Goal: Check status

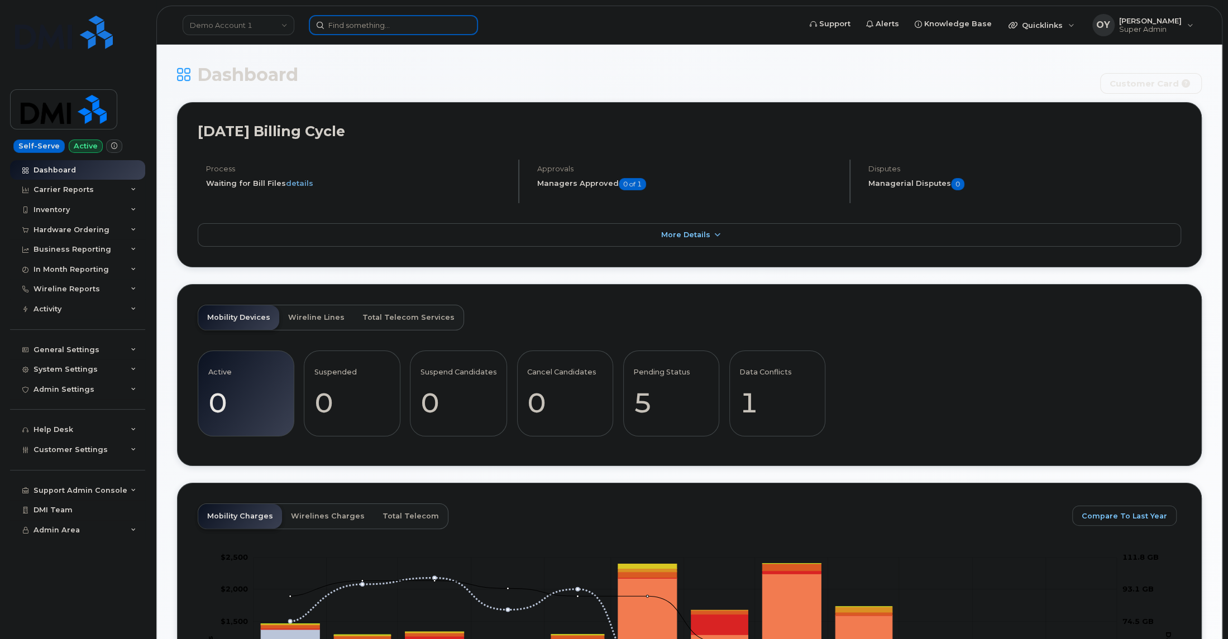
click at [406, 26] on input at bounding box center [393, 25] width 169 height 20
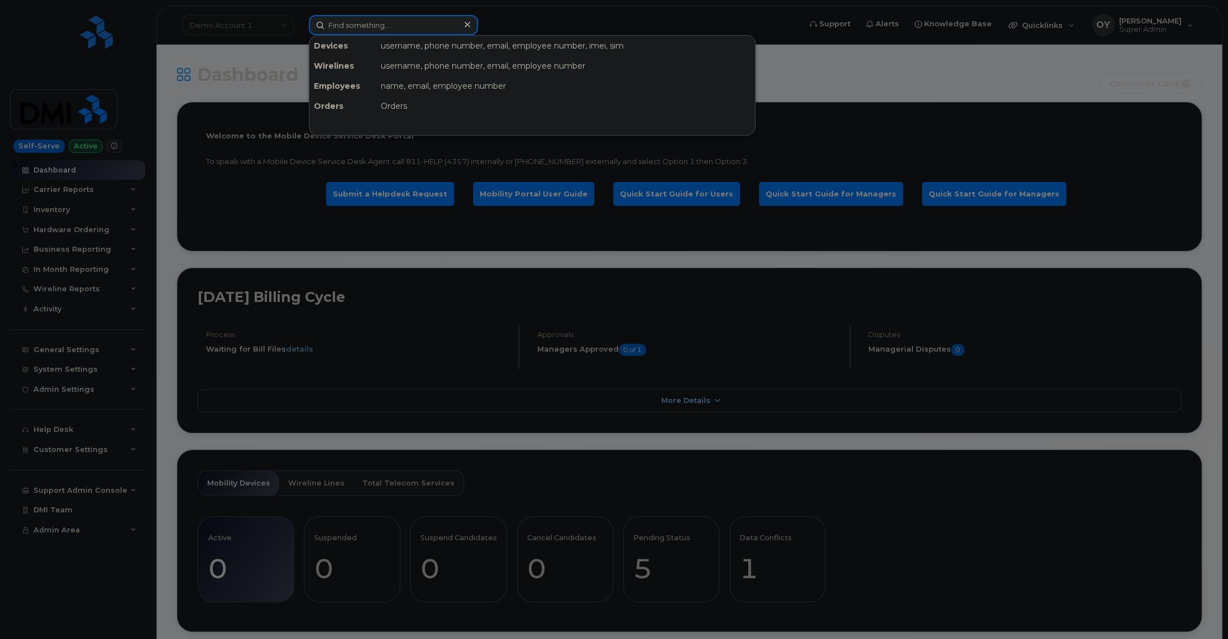
paste input "2366624639"
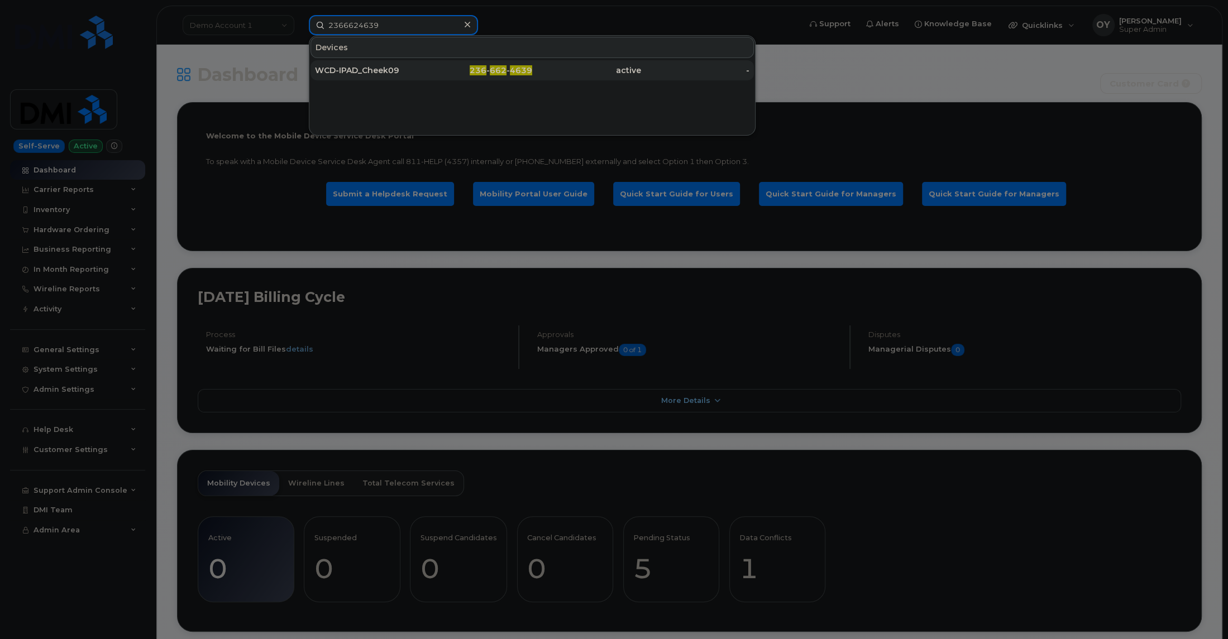
type input "2366624639"
click at [392, 72] on div "WCD-IPAD_Cheek09" at bounding box center [369, 70] width 109 height 11
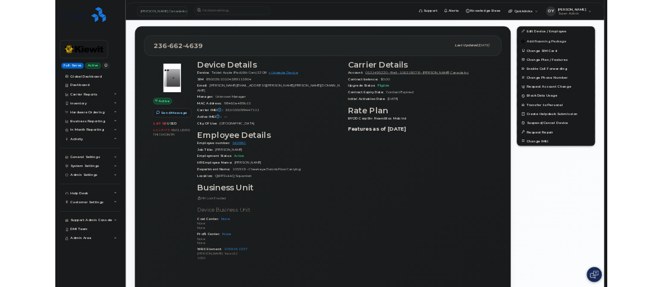
scroll to position [317, 0]
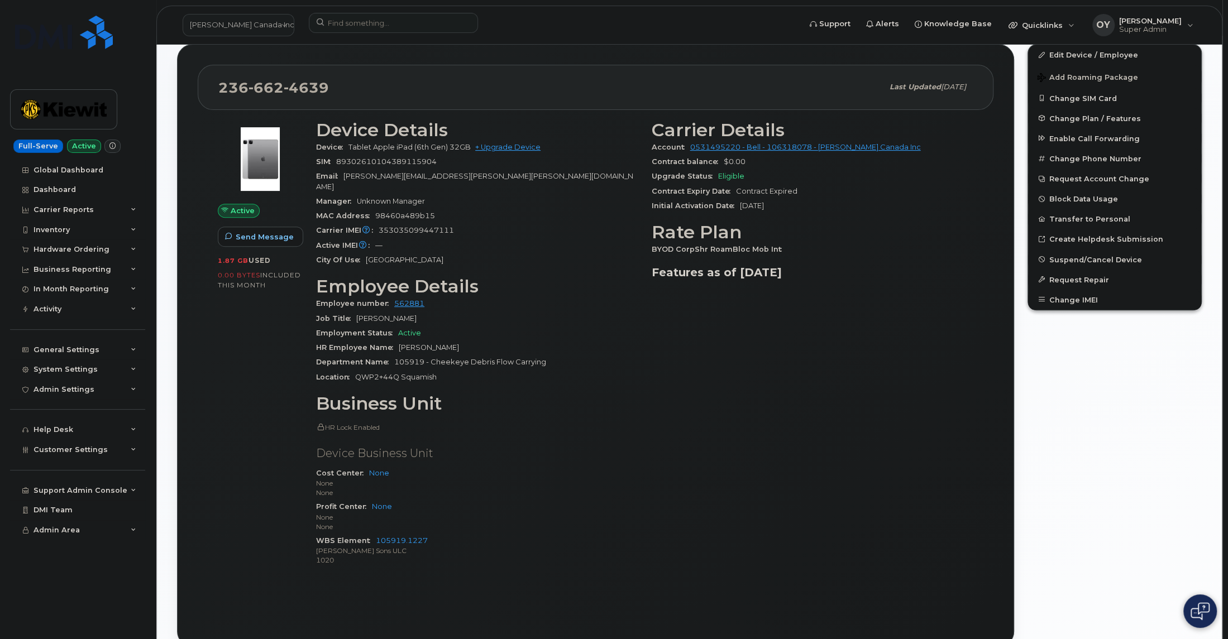
drag, startPoint x: 775, startPoint y: 250, endPoint x: 646, endPoint y: 249, distance: 129.6
click at [646, 249] on div "Carrier Details Account 0531495220 - Bell - 106318078 - Kiewit Canada Inc Contr…" at bounding box center [813, 348] width 336 height 470
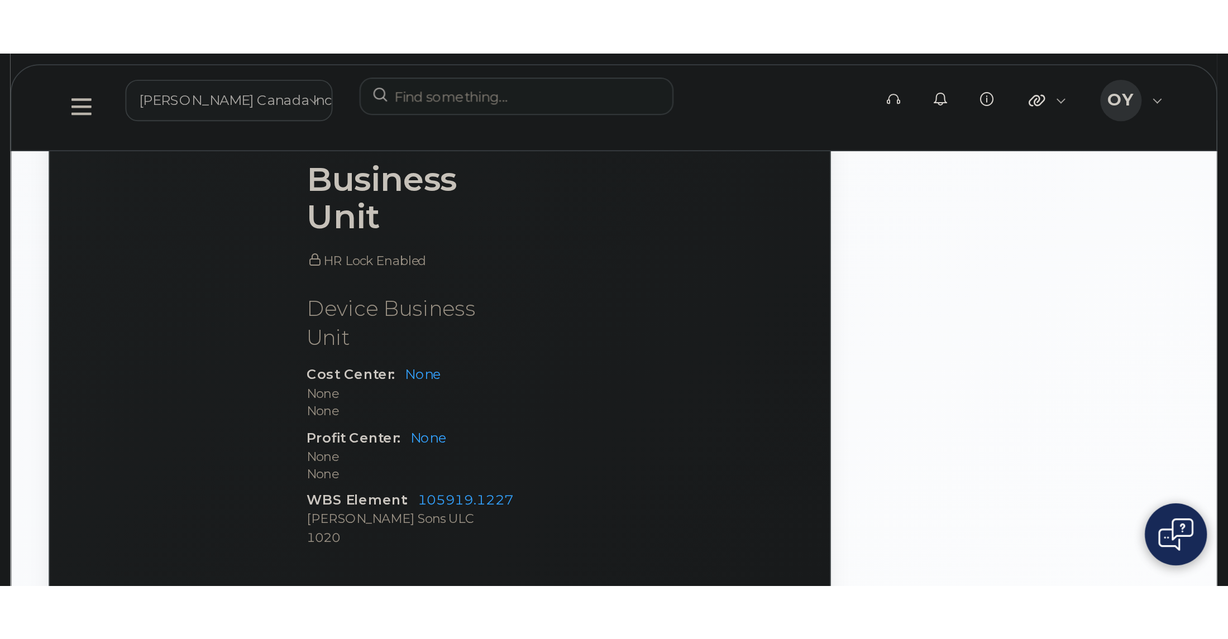
scroll to position [823, 0]
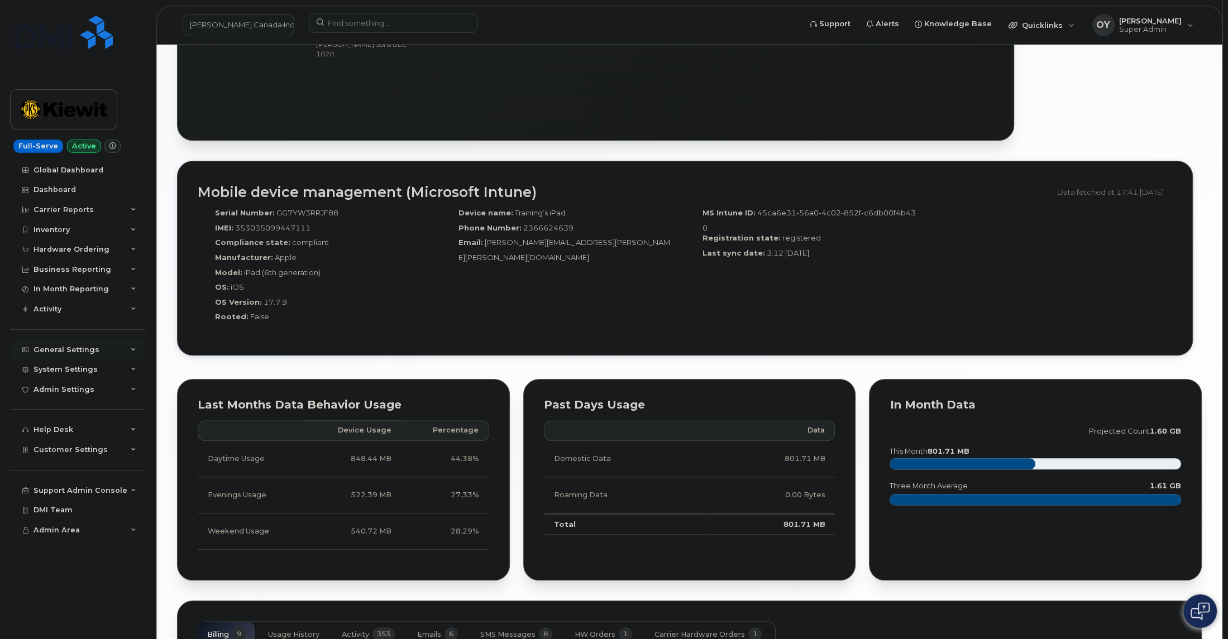
click at [83, 347] on div "General Settings" at bounding box center [67, 350] width 66 height 9
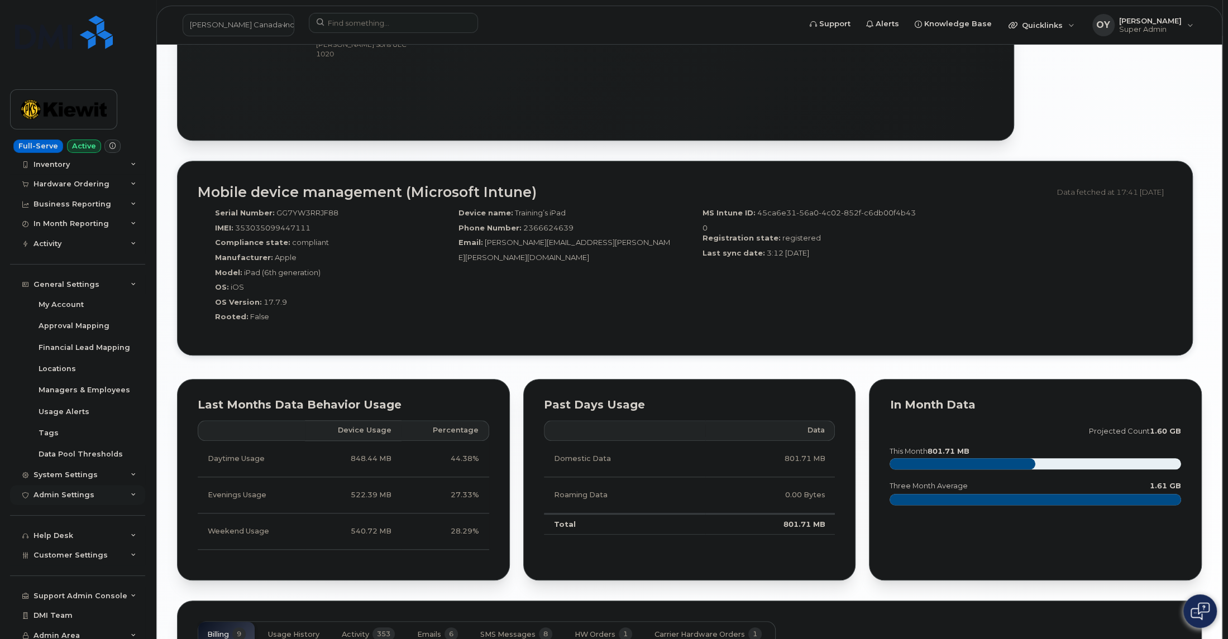
scroll to position [71, 0]
click at [90, 468] on div "System Settings" at bounding box center [66, 469] width 64 height 9
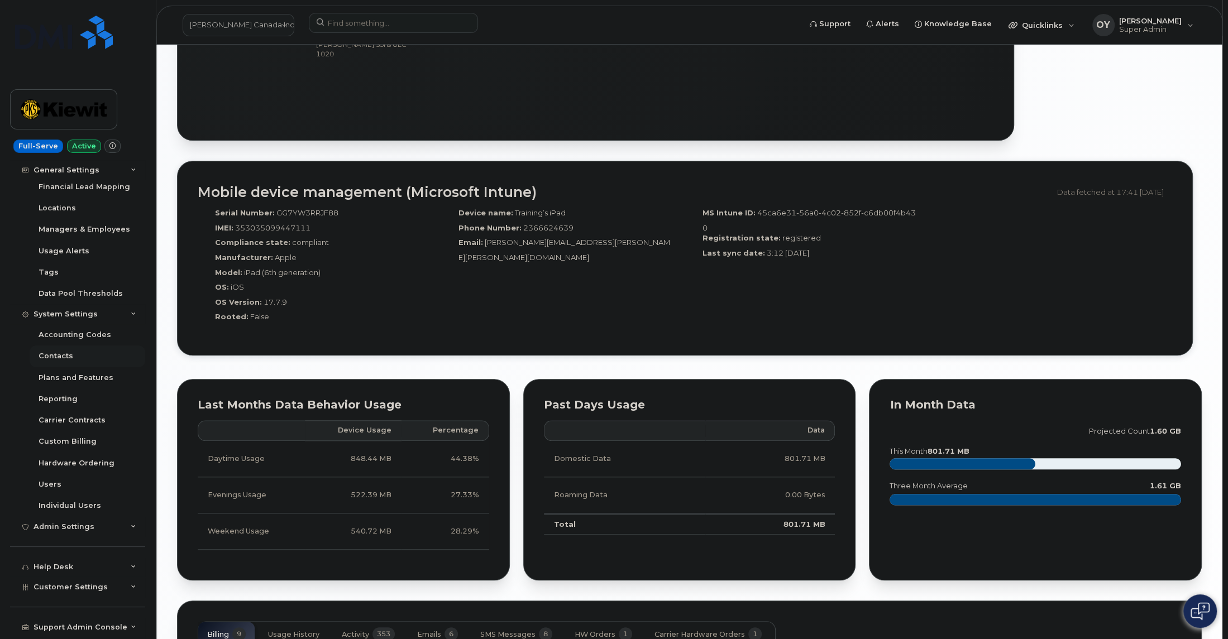
scroll to position [264, 0]
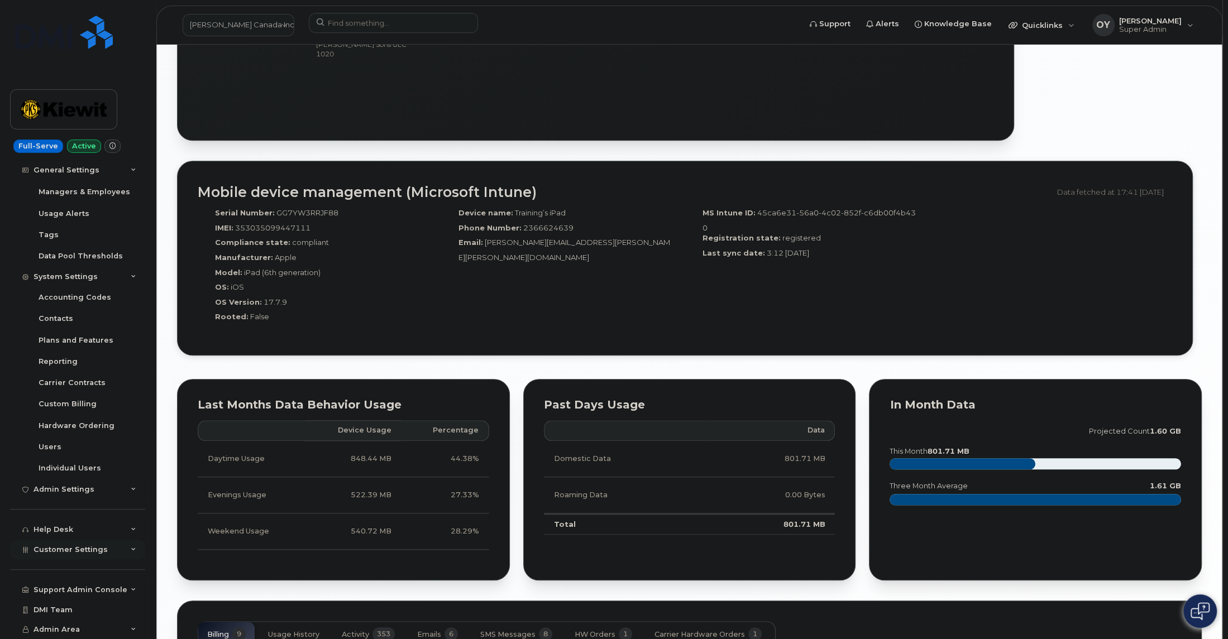
click at [87, 550] on span "Customer Settings" at bounding box center [71, 550] width 74 height 8
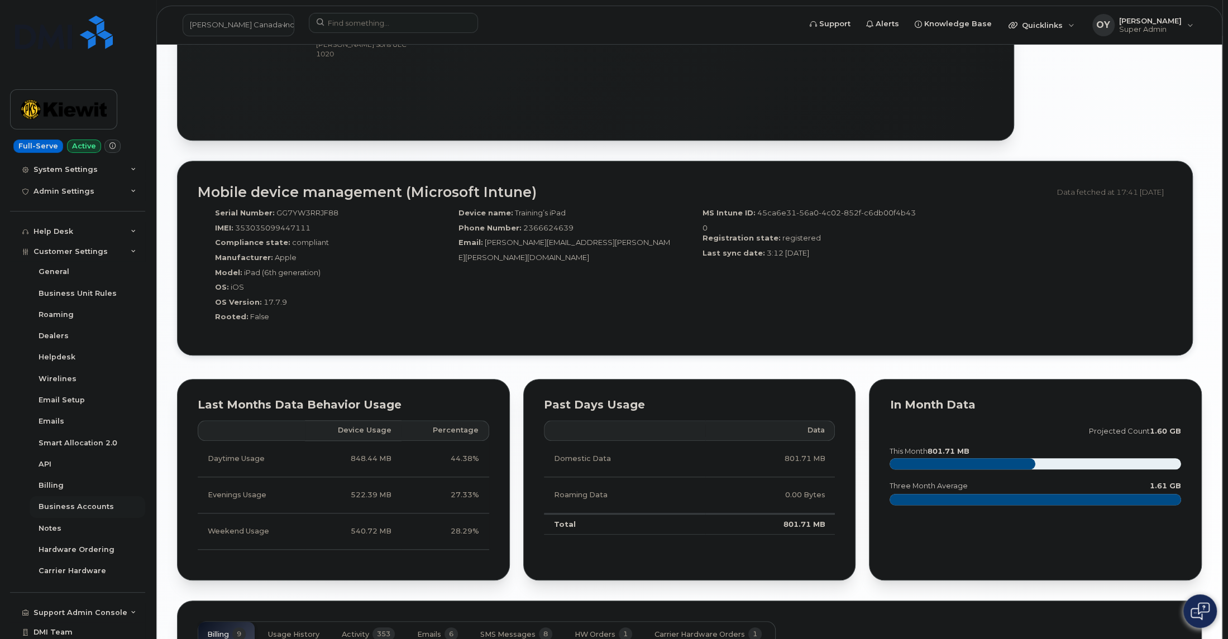
scroll to position [584, 0]
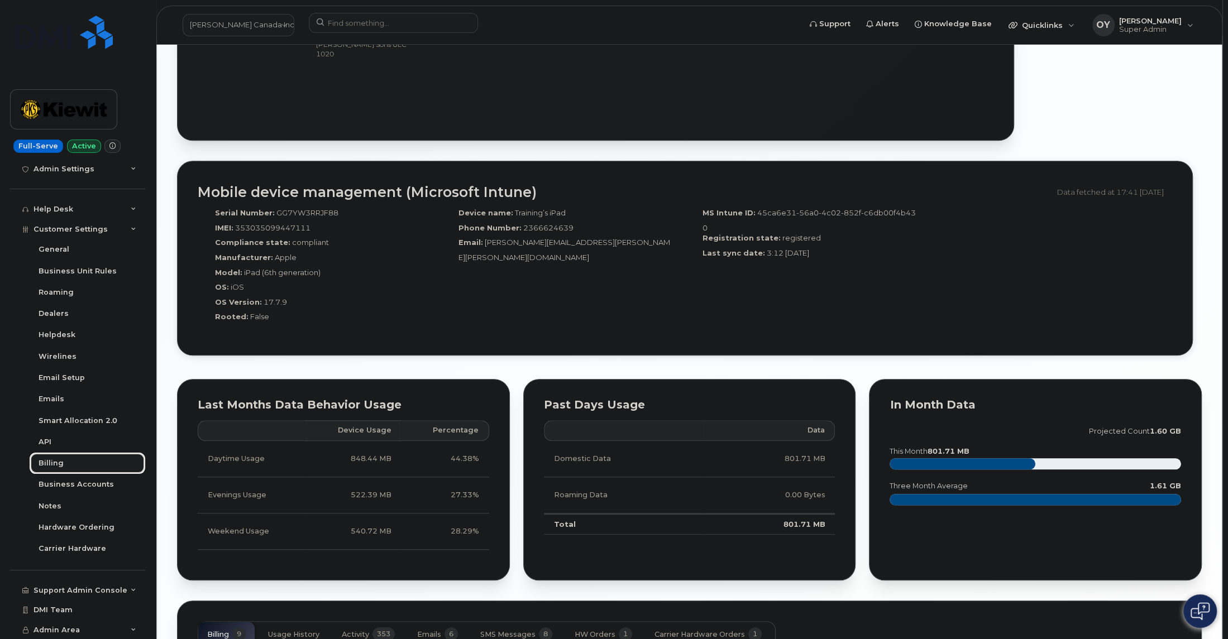
click at [66, 466] on link "Billing" at bounding box center [88, 463] width 116 height 21
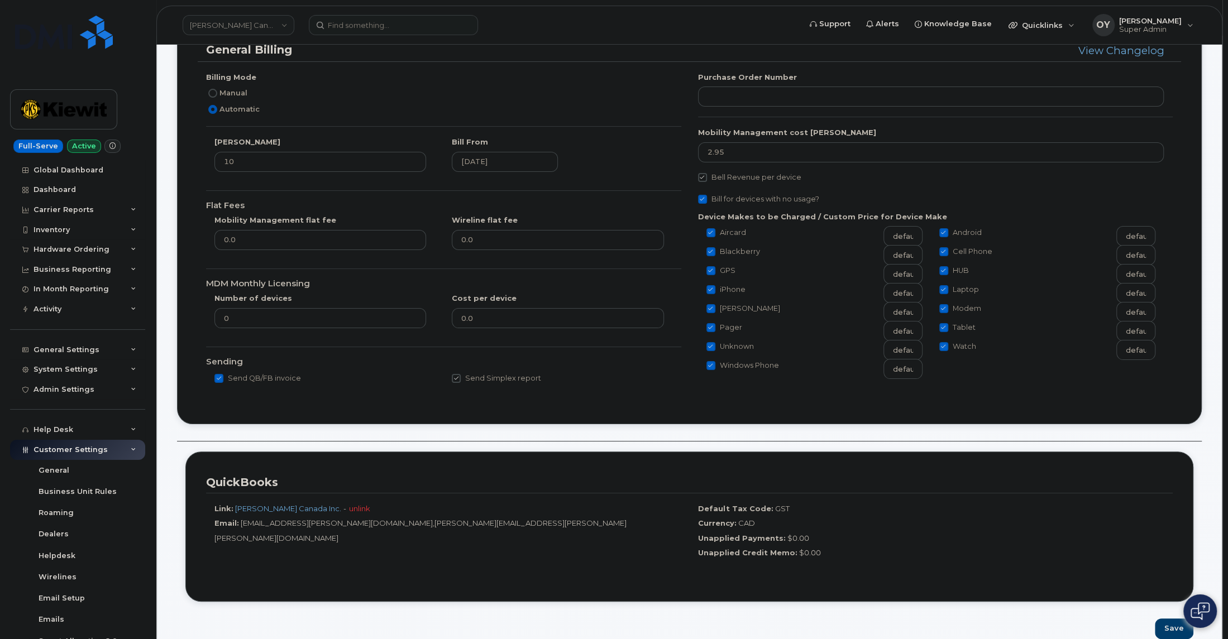
scroll to position [63, 0]
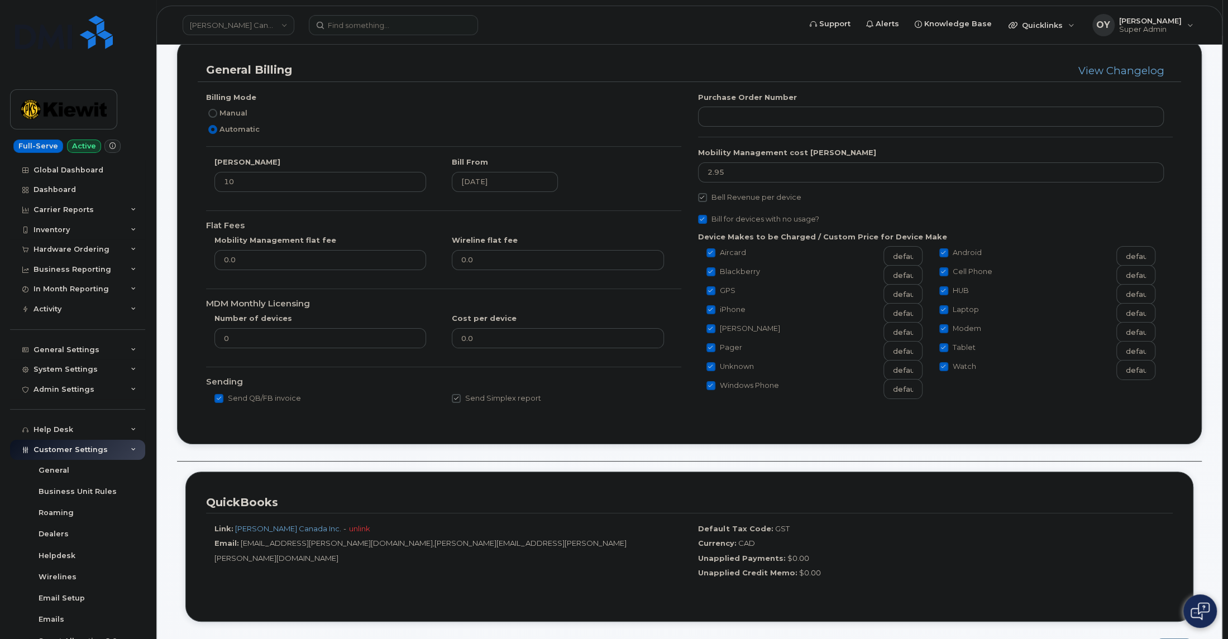
click at [907, 64] on div "View Changelog" at bounding box center [970, 71] width 407 height 16
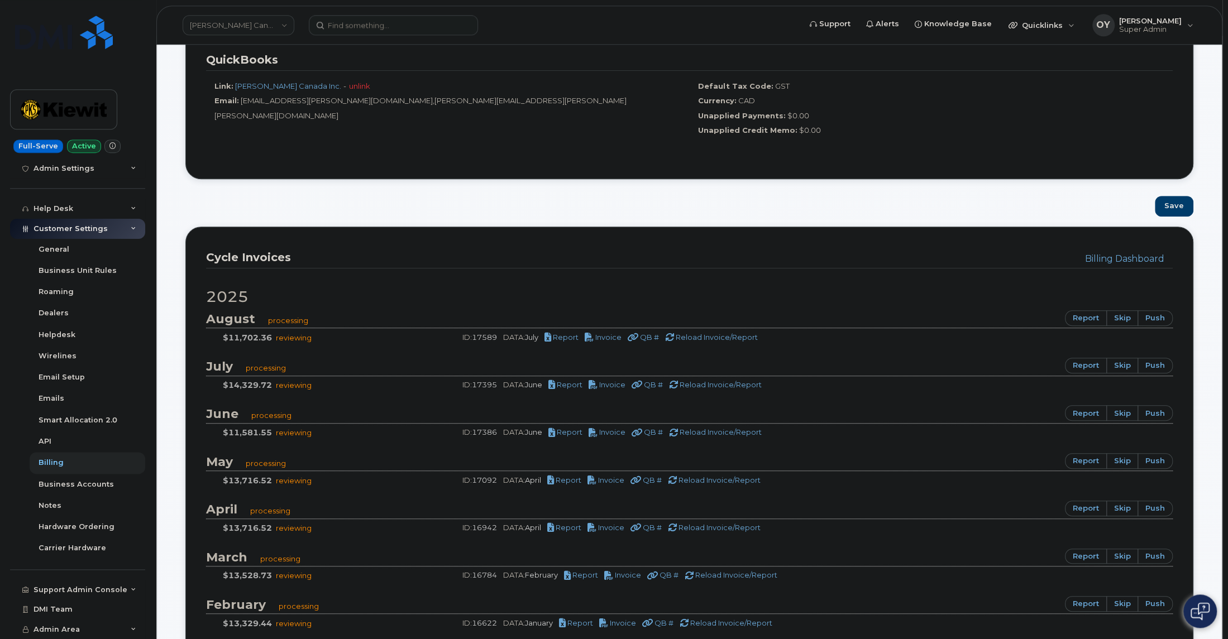
scroll to position [507, 0]
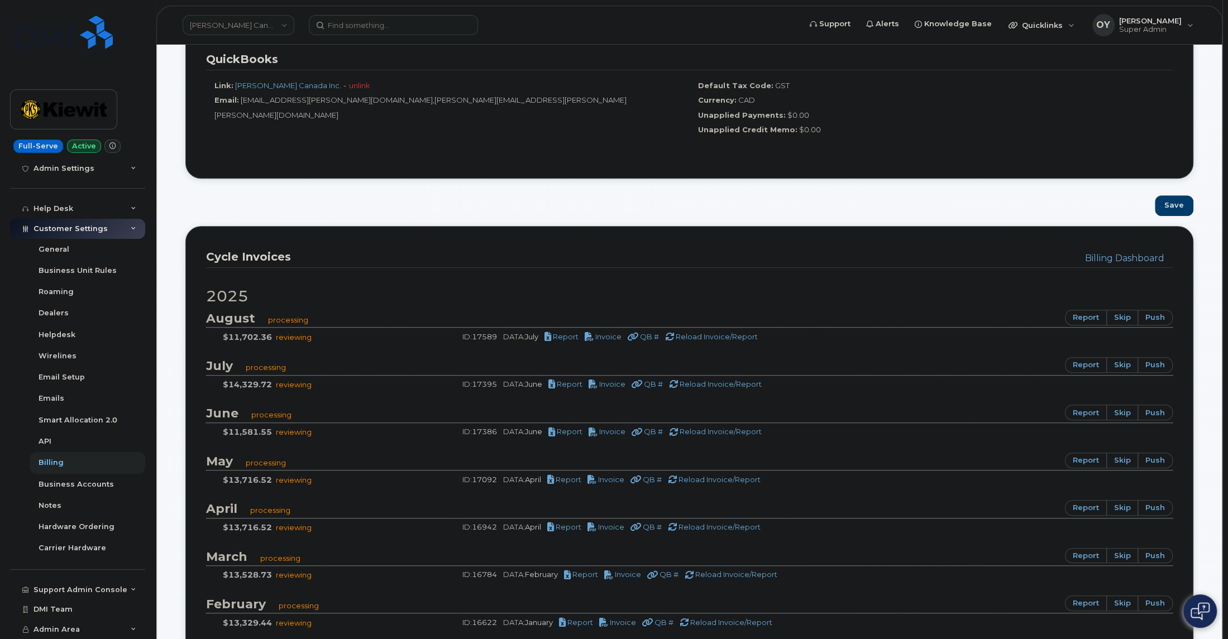
click at [102, 229] on span "Customer Settings" at bounding box center [71, 228] width 74 height 8
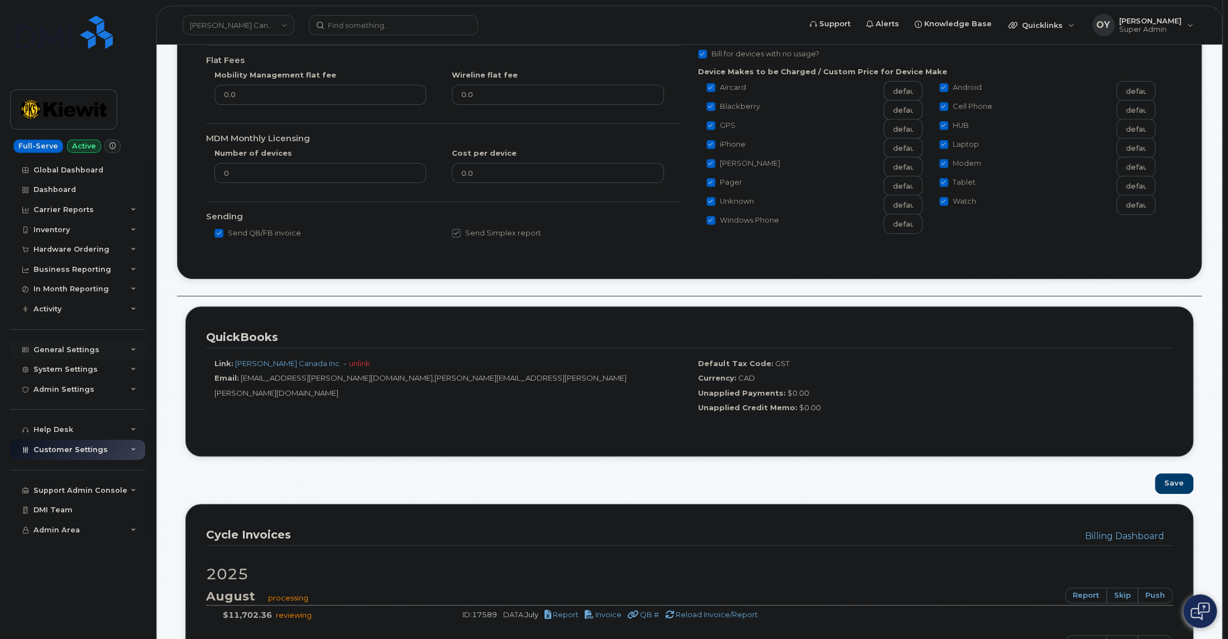
scroll to position [190, 0]
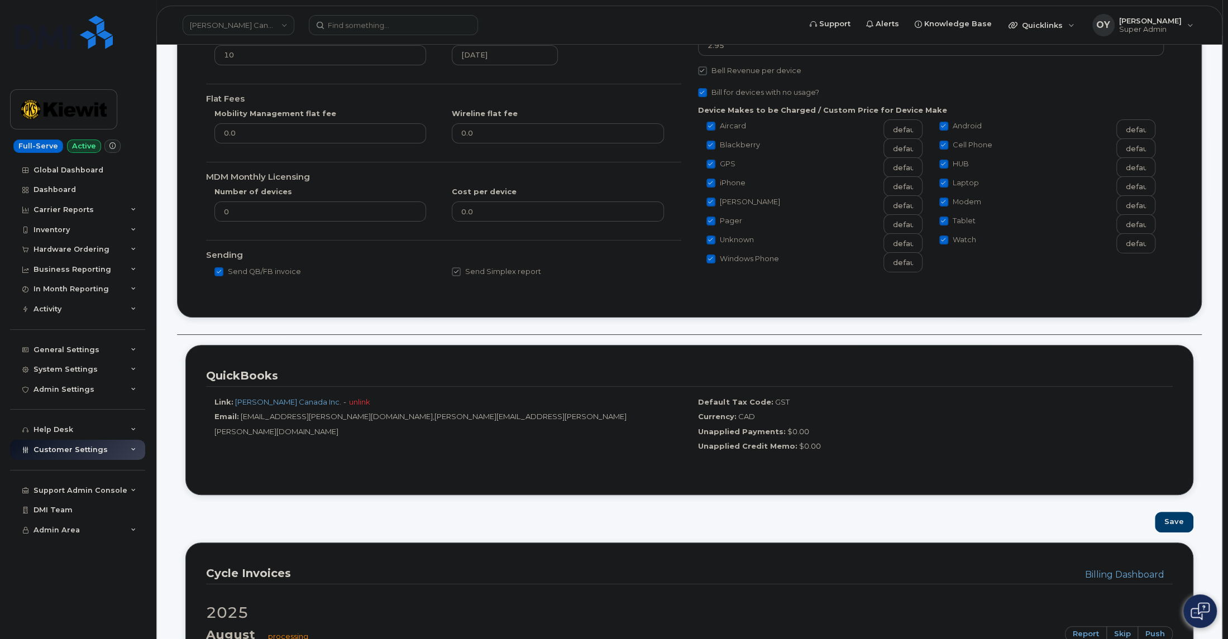
click at [89, 440] on div "General Settings My Account Approval Mapping Financial Lead Mapping Locations M…" at bounding box center [79, 450] width 138 height 20
click at [83, 366] on div "System Settings" at bounding box center [66, 369] width 64 height 9
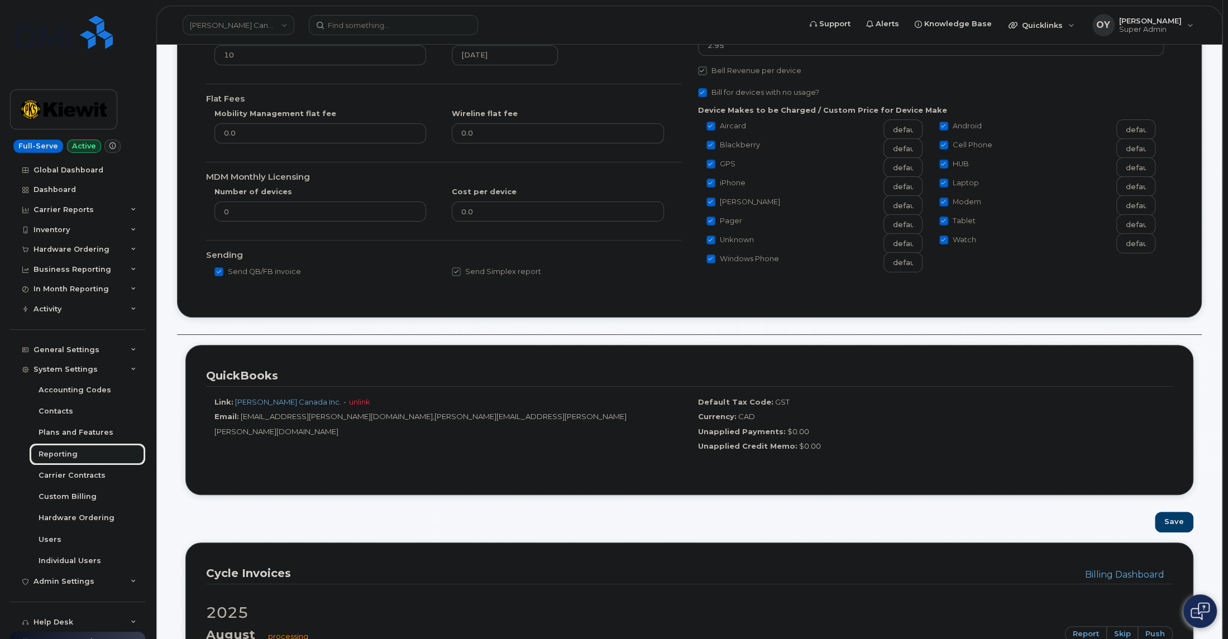
click at [64, 456] on div "Reporting" at bounding box center [58, 455] width 39 height 10
